Goal: Task Accomplishment & Management: Use online tool/utility

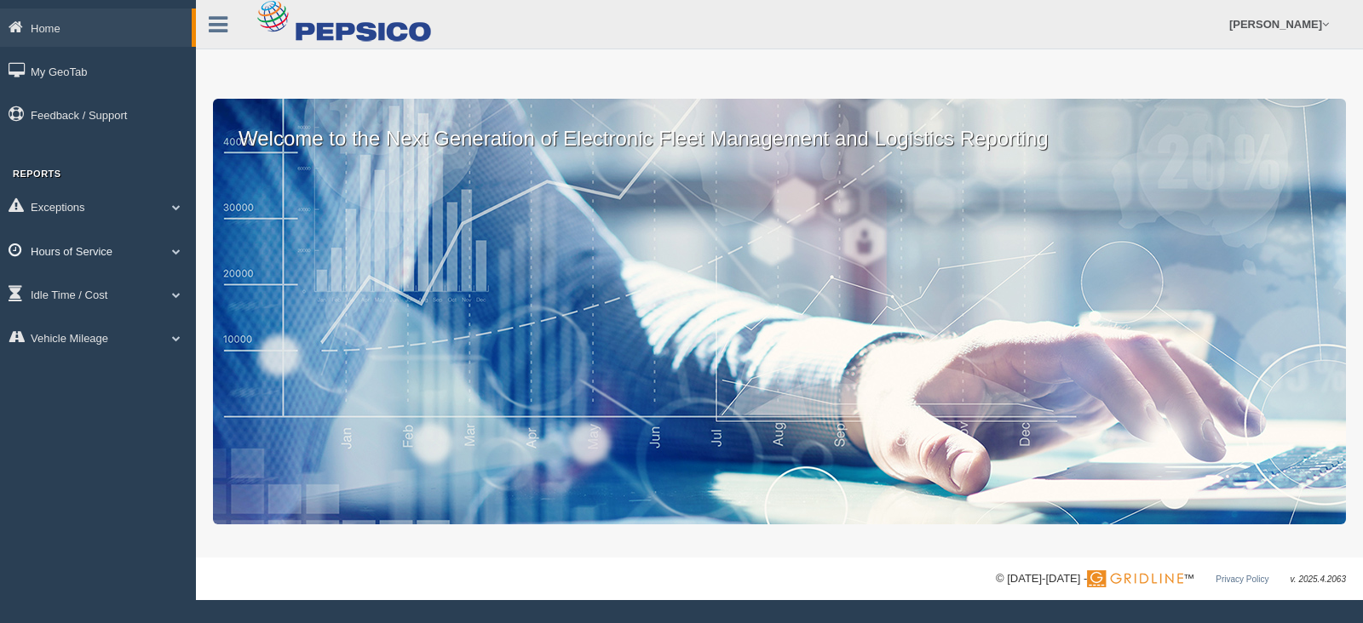
click at [174, 250] on span at bounding box center [176, 251] width 22 height 9
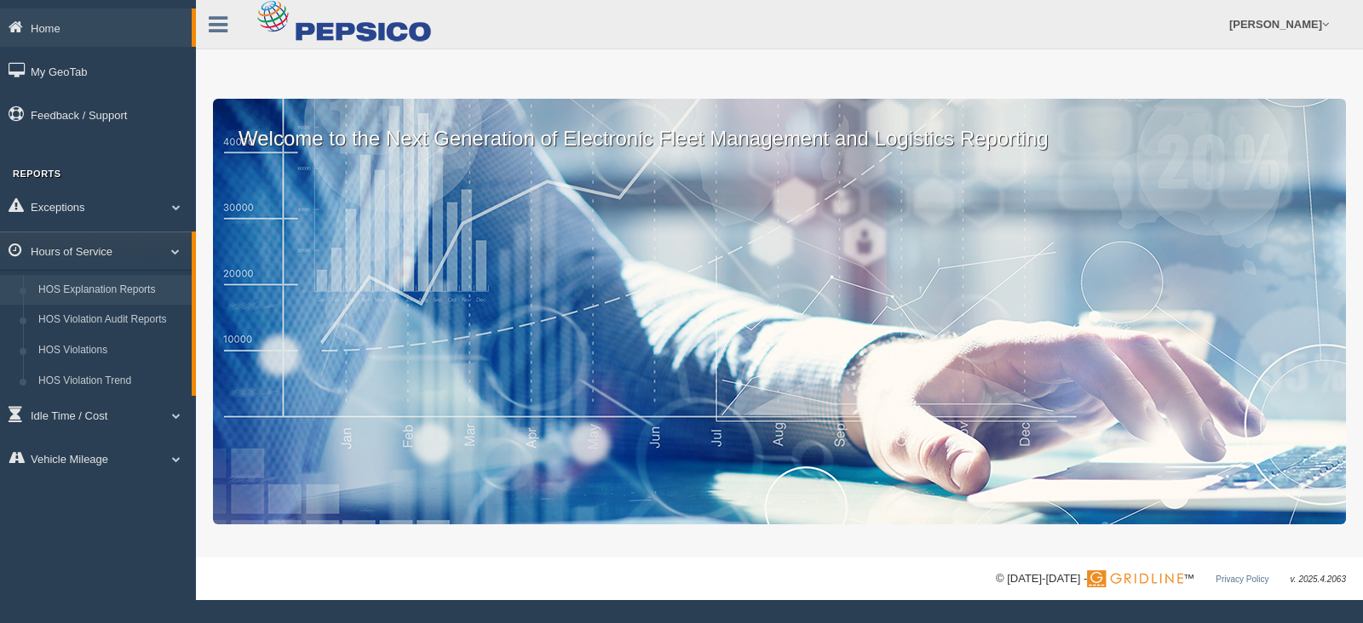
click at [107, 296] on link "HOS Explanation Reports" at bounding box center [111, 290] width 161 height 31
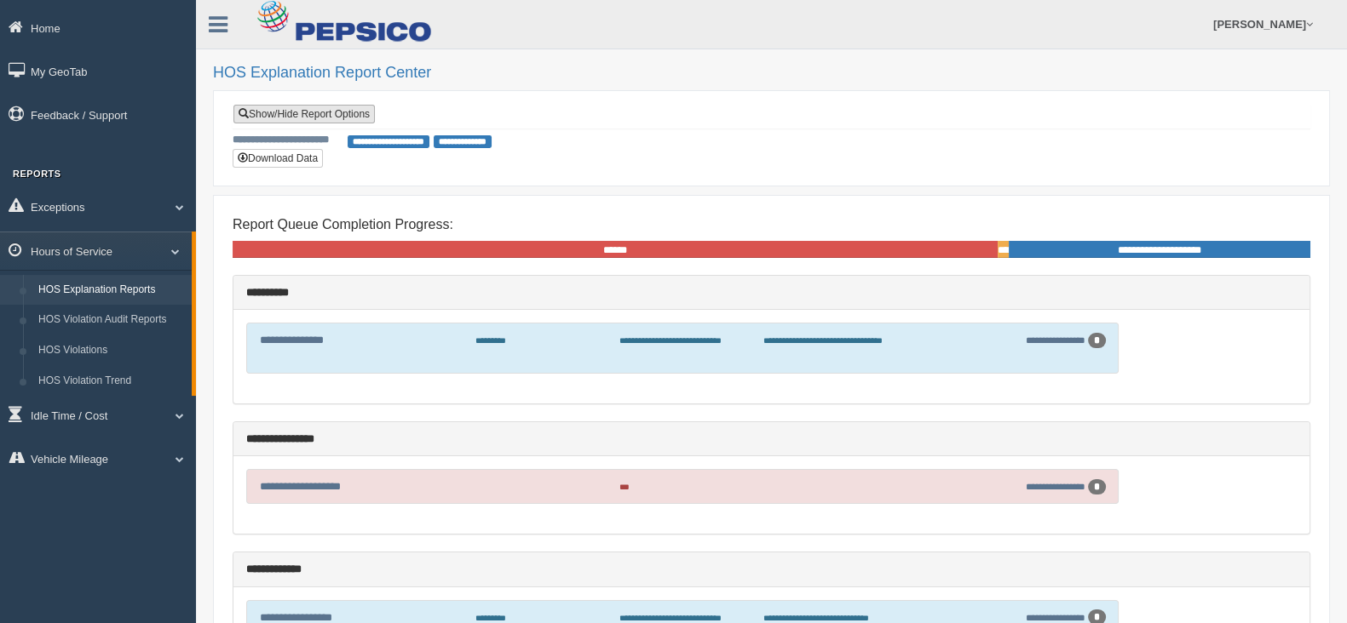
click at [307, 116] on link "Show/Hide Report Options" at bounding box center [303, 114] width 141 height 19
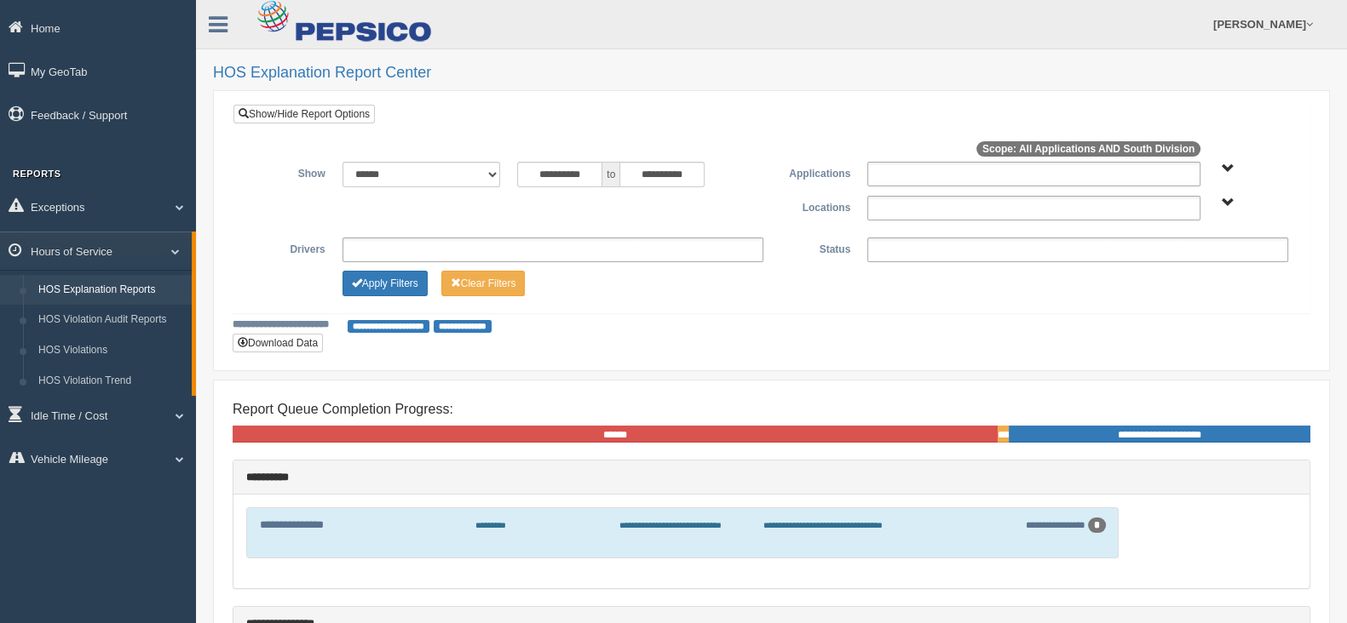
click at [1224, 203] on span "South Division" at bounding box center [1227, 203] width 13 height 13
click at [1172, 266] on button "South Division" at bounding box center [1183, 265] width 86 height 19
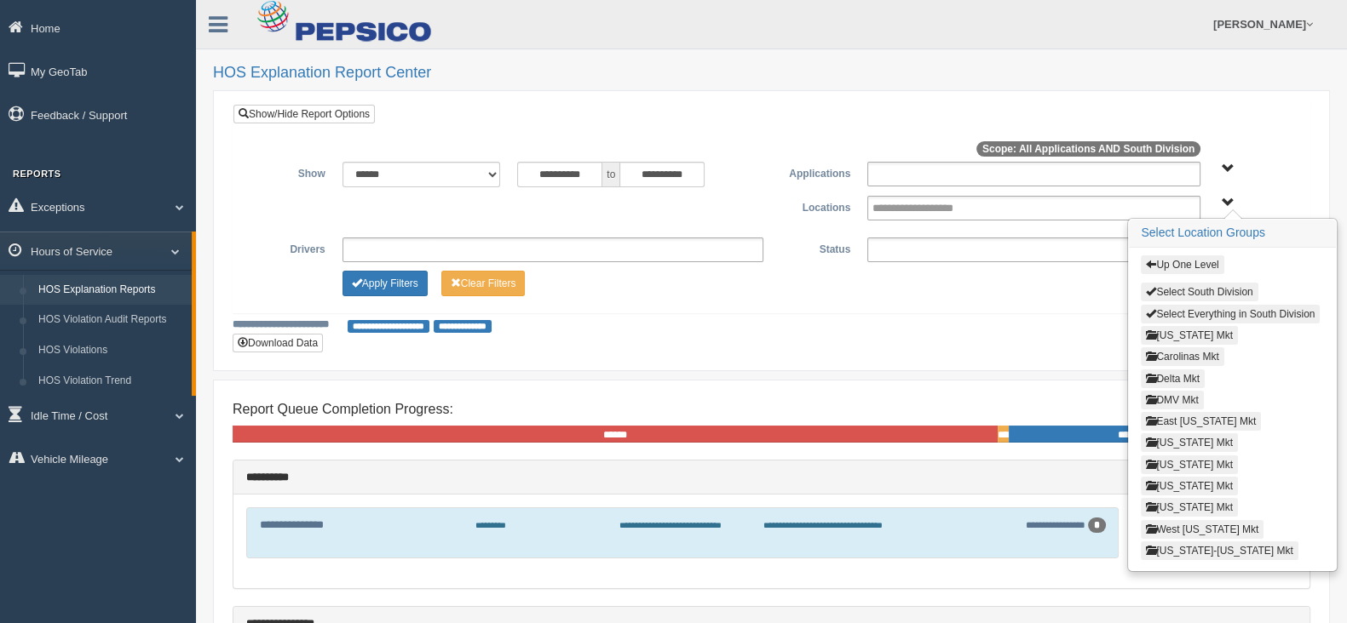
click at [1169, 456] on button "[US_STATE] Mkt" at bounding box center [1188, 465] width 97 height 19
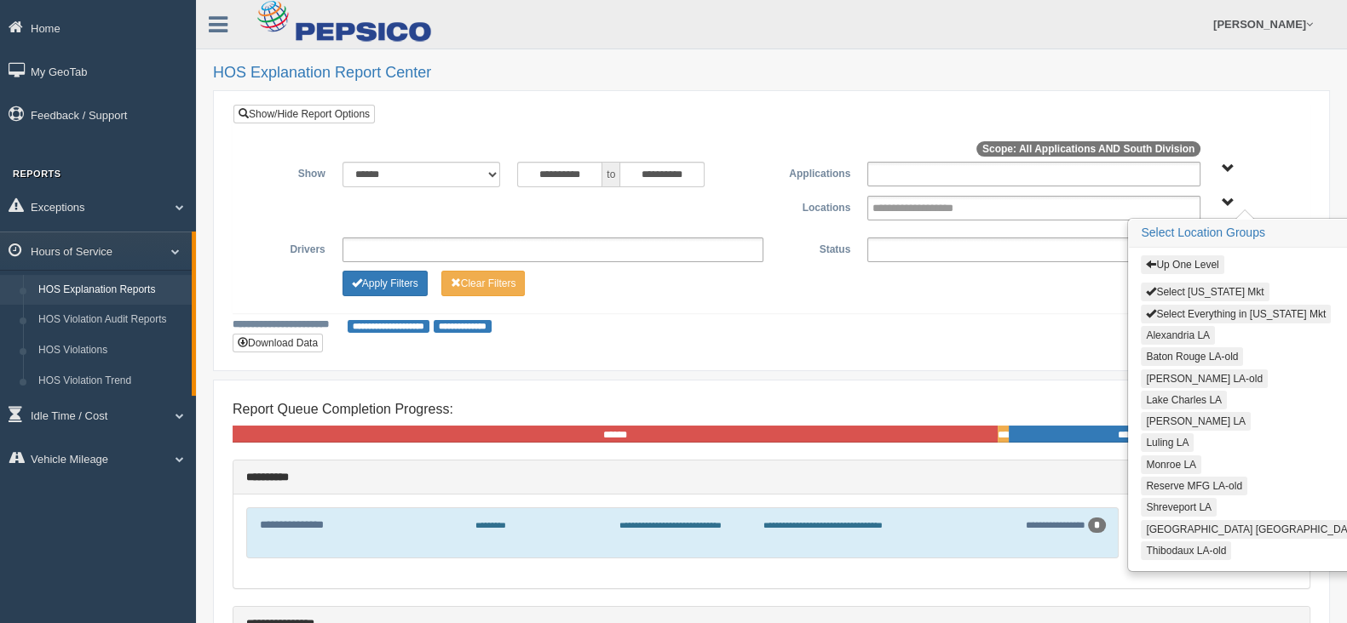
click at [1187, 329] on button "Alexandria LA" at bounding box center [1177, 335] width 74 height 19
click at [1175, 392] on button "Lake Charles LA" at bounding box center [1183, 400] width 86 height 19
click at [1169, 422] on button "[PERSON_NAME] LA" at bounding box center [1195, 421] width 110 height 19
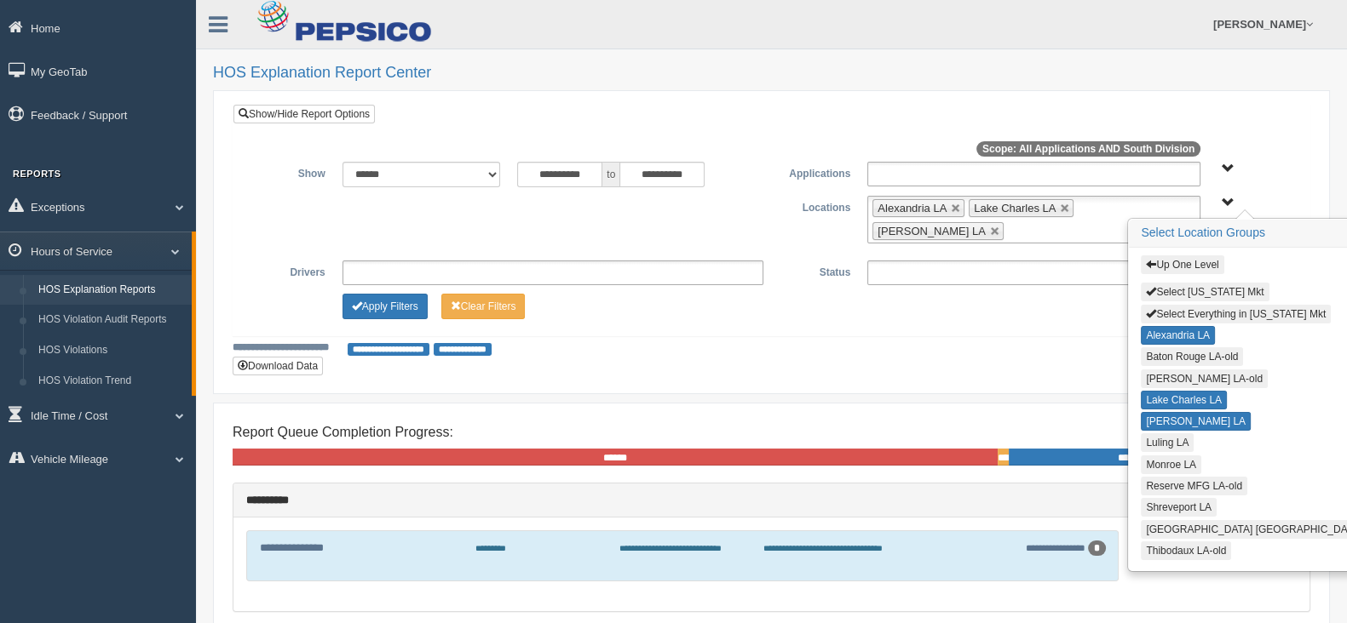
click at [1165, 438] on button "Luling LA" at bounding box center [1166, 443] width 53 height 19
click at [1168, 457] on button "Monroe LA" at bounding box center [1170, 465] width 60 height 19
click at [1163, 500] on button "Shreveport LA" at bounding box center [1178, 507] width 76 height 19
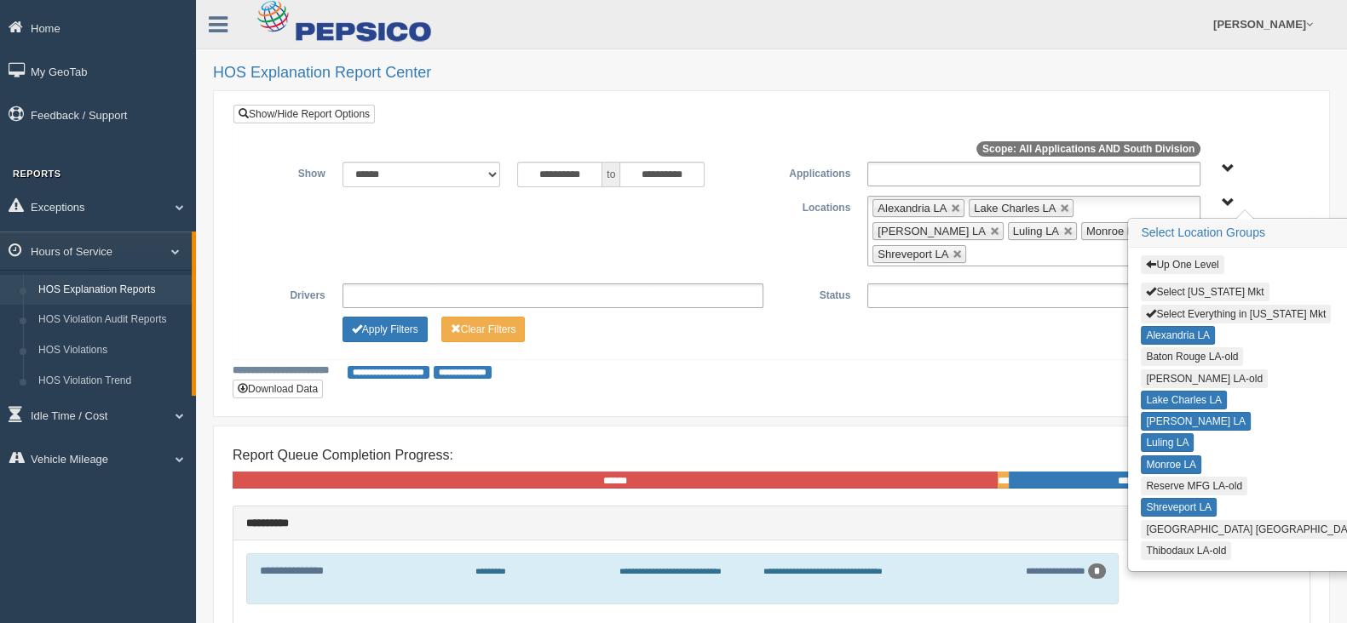
click at [1165, 524] on button "[GEOGRAPHIC_DATA] [GEOGRAPHIC_DATA]" at bounding box center [1253, 529] width 226 height 19
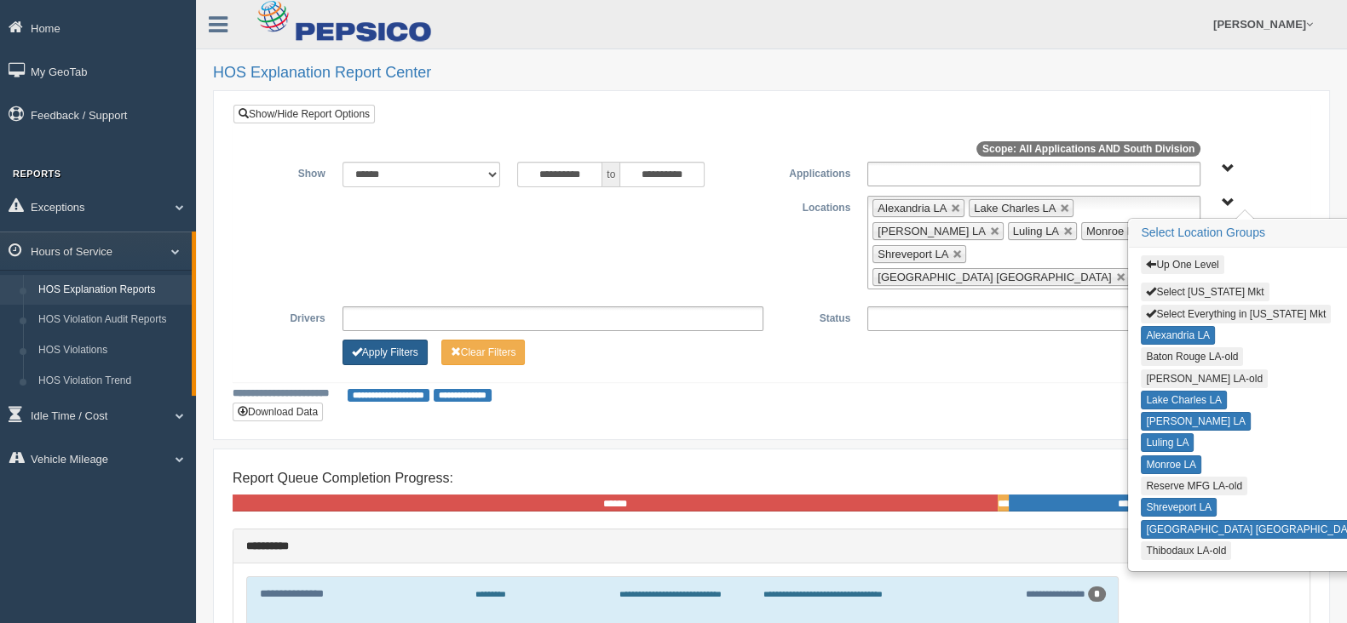
click at [384, 340] on button "Apply Filters" at bounding box center [384, 353] width 85 height 26
